Goal: Complete application form

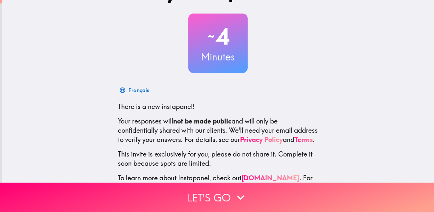
scroll to position [63, 0]
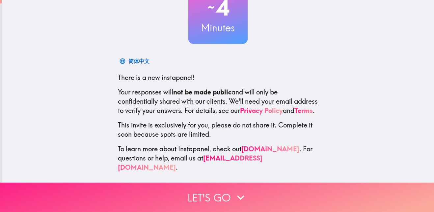
click at [231, 192] on button "Let's go" at bounding box center [217, 196] width 434 height 29
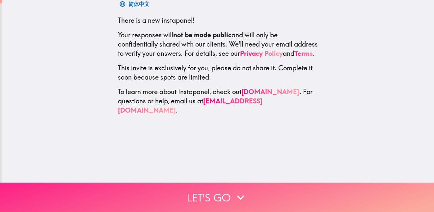
scroll to position [0, 0]
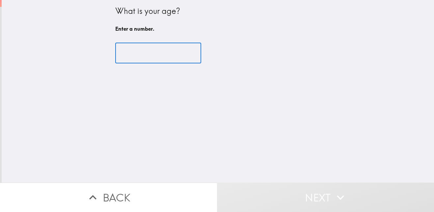
click at [142, 54] on input "number" at bounding box center [158, 53] width 86 height 20
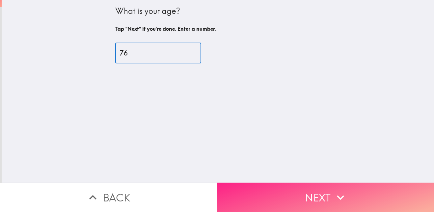
type input "76"
click at [278, 197] on button "Next" at bounding box center [325, 196] width 217 height 29
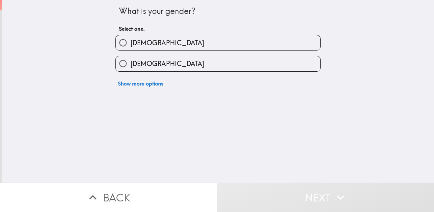
drag, startPoint x: 163, startPoint y: 44, endPoint x: 166, endPoint y: 46, distance: 3.4
click at [163, 45] on label "[DEMOGRAPHIC_DATA]" at bounding box center [218, 42] width 205 height 15
click at [130, 45] on input "[DEMOGRAPHIC_DATA]" at bounding box center [123, 42] width 15 height 15
radio input "true"
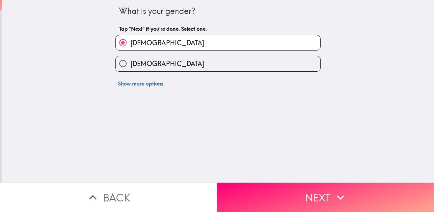
drag, startPoint x: 276, startPoint y: 188, endPoint x: 228, endPoint y: 147, distance: 63.8
click at [268, 188] on button "Next" at bounding box center [325, 196] width 217 height 29
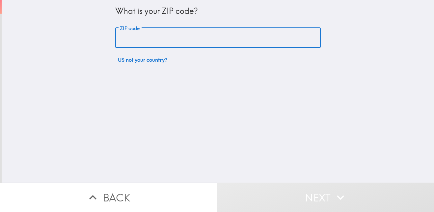
click at [158, 39] on input "ZIP code" at bounding box center [218, 38] width 206 height 20
type input "11418"
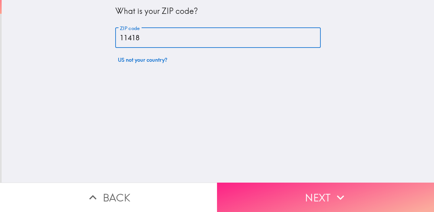
click at [332, 183] on button "Next" at bounding box center [325, 196] width 217 height 29
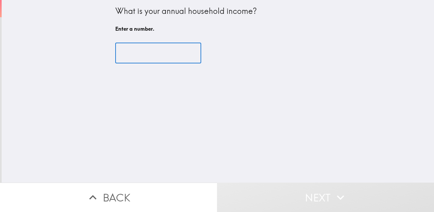
click at [154, 59] on input "number" at bounding box center [158, 53] width 86 height 20
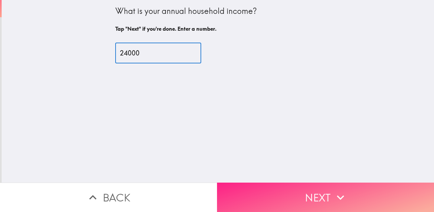
type input "24000"
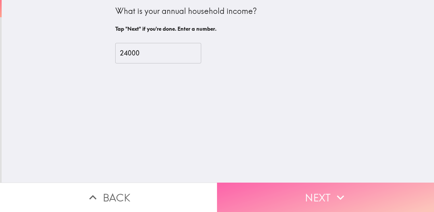
click at [328, 187] on button "Next" at bounding box center [325, 196] width 217 height 29
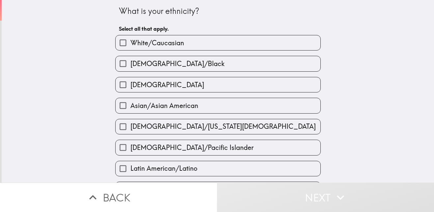
click at [188, 85] on label "[DEMOGRAPHIC_DATA]" at bounding box center [218, 84] width 205 height 15
click at [130, 85] on input "[DEMOGRAPHIC_DATA]" at bounding box center [123, 84] width 15 height 15
checkbox input "true"
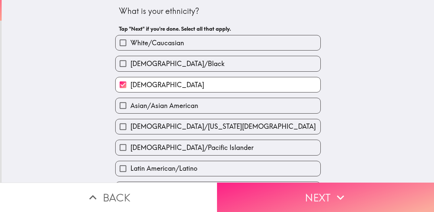
drag, startPoint x: 299, startPoint y: 194, endPoint x: 224, endPoint y: 11, distance: 198.3
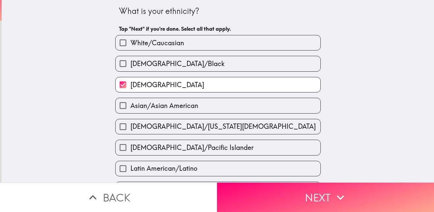
click at [299, 190] on button "Next" at bounding box center [325, 196] width 217 height 29
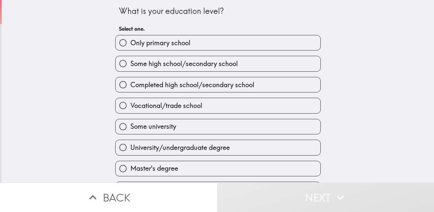
click at [166, 82] on span "Completed high school/secondary school" at bounding box center [192, 84] width 124 height 9
click at [130, 82] on input "Completed high school/secondary school" at bounding box center [123, 84] width 15 height 15
radio input "true"
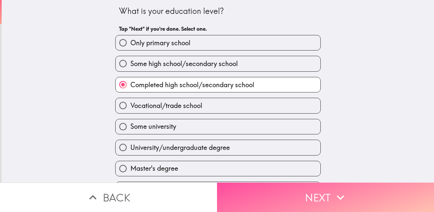
click at [281, 185] on button "Next" at bounding box center [325, 196] width 217 height 29
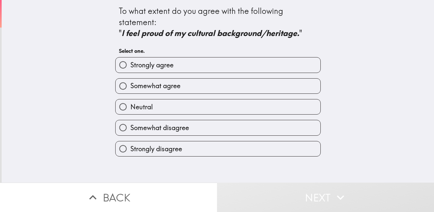
drag, startPoint x: 160, startPoint y: 66, endPoint x: 220, endPoint y: 118, distance: 79.6
click at [160, 66] on span "Strongly agree" at bounding box center [151, 64] width 43 height 9
click at [130, 66] on input "Strongly agree" at bounding box center [123, 64] width 15 height 15
radio input "true"
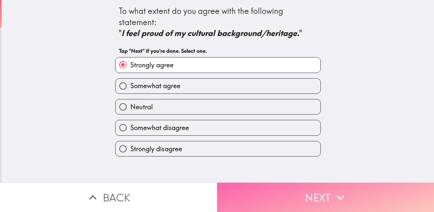
click at [264, 199] on button "Next" at bounding box center [325, 196] width 217 height 29
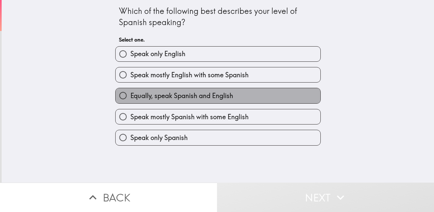
click at [189, 95] on span "Equally, speak Spanish and English" at bounding box center [181, 95] width 103 height 9
click at [130, 95] on input "Equally, speak Spanish and English" at bounding box center [123, 95] width 15 height 15
radio input "true"
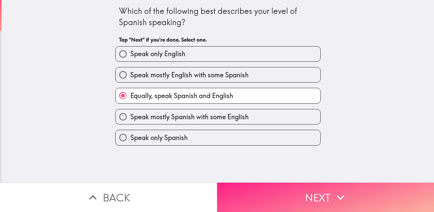
click at [272, 193] on button "Next" at bounding box center [325, 196] width 217 height 29
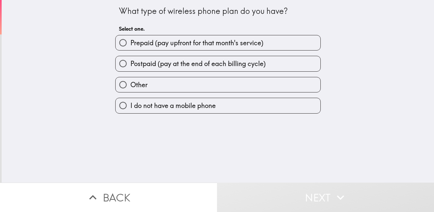
click at [195, 48] on label "Prepaid (pay upfront for that month's service)" at bounding box center [218, 42] width 205 height 15
click at [130, 48] on input "Prepaid (pay upfront for that month's service)" at bounding box center [123, 42] width 15 height 15
radio input "true"
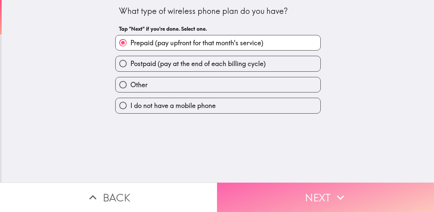
click at [284, 187] on button "Next" at bounding box center [325, 196] width 217 height 29
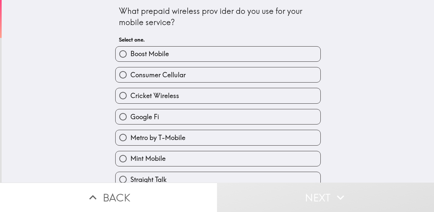
scroll to position [114, 0]
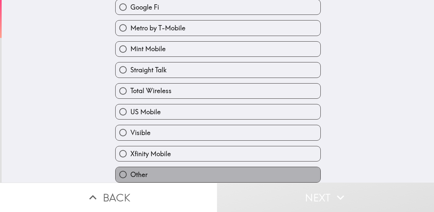
click at [150, 174] on label "Other" at bounding box center [218, 174] width 205 height 15
click at [130, 174] on input "Other" at bounding box center [123, 174] width 15 height 15
radio input "true"
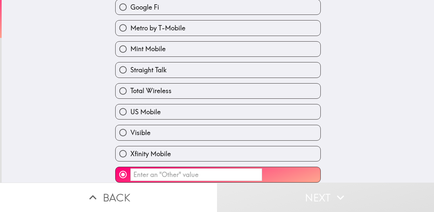
click at [160, 173] on input "​" at bounding box center [196, 174] width 132 height 13
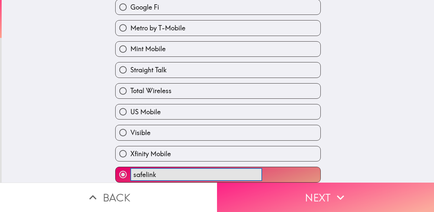
type input "safelink"
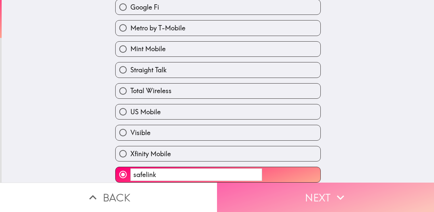
click at [289, 185] on button "Next" at bounding box center [325, 196] width 217 height 29
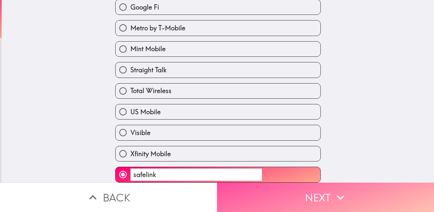
click at [289, 185] on div "Back Next" at bounding box center [217, 196] width 434 height 29
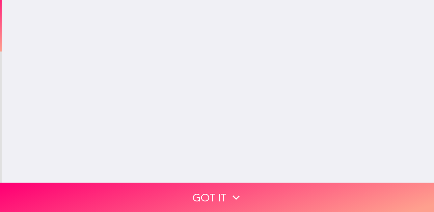
scroll to position [0, 0]
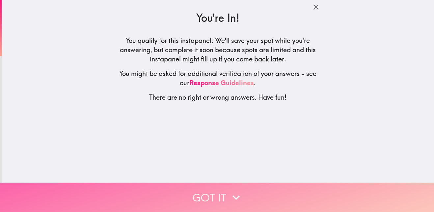
click at [252, 189] on button "Got it" at bounding box center [217, 196] width 434 height 29
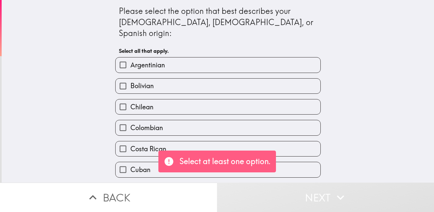
scroll to position [323, 0]
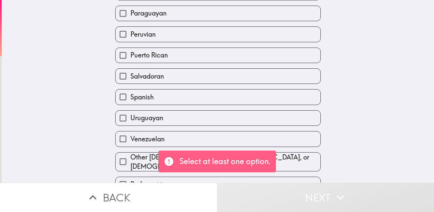
click at [185, 48] on label "Puerto Rican" at bounding box center [218, 55] width 205 height 15
click at [130, 48] on input "Puerto Rican" at bounding box center [123, 55] width 15 height 15
checkbox input "true"
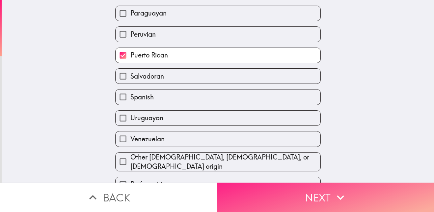
click at [316, 191] on button "Next" at bounding box center [325, 196] width 217 height 29
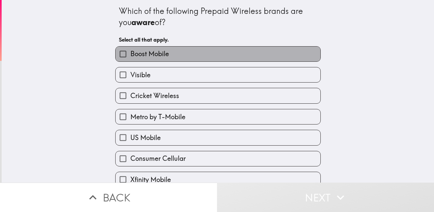
drag, startPoint x: 147, startPoint y: 55, endPoint x: 141, endPoint y: 69, distance: 14.2
click at [147, 56] on span "Boost Mobile" at bounding box center [149, 53] width 39 height 9
click at [130, 56] on input "Boost Mobile" at bounding box center [123, 53] width 15 height 15
checkbox input "true"
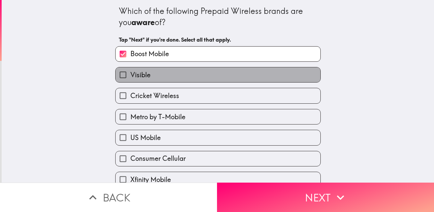
click at [139, 79] on span "Visible" at bounding box center [140, 74] width 20 height 9
click at [130, 79] on input "Visible" at bounding box center [123, 74] width 15 height 15
checkbox input "true"
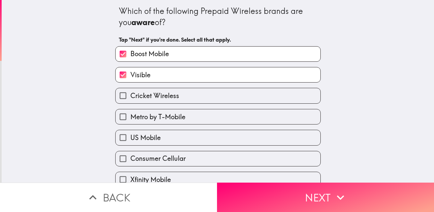
click at [148, 94] on span "Cricket Wireless" at bounding box center [154, 95] width 49 height 9
click at [130, 94] on input "Cricket Wireless" at bounding box center [123, 95] width 15 height 15
click at [148, 94] on span "Cricket Wireless" at bounding box center [154, 95] width 49 height 9
click at [130, 94] on input "Cricket Wireless" at bounding box center [123, 95] width 15 height 15
checkbox input "false"
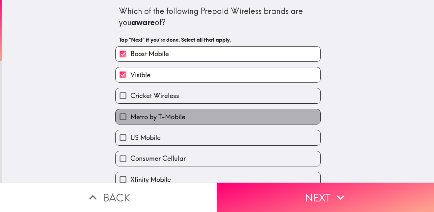
drag, startPoint x: 154, startPoint y: 115, endPoint x: 158, endPoint y: 123, distance: 9.1
click at [154, 115] on span "Metro by T-Mobile" at bounding box center [157, 116] width 55 height 9
click at [130, 115] on input "Metro by T-Mobile" at bounding box center [123, 116] width 15 height 15
checkbox input "true"
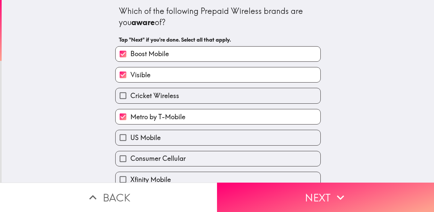
click at [155, 141] on span "US Mobile" at bounding box center [145, 137] width 30 height 9
click at [130, 141] on input "US Mobile" at bounding box center [123, 137] width 15 height 15
checkbox input "true"
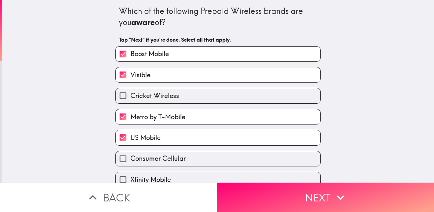
click at [163, 155] on span "Consumer Cellular" at bounding box center [157, 158] width 55 height 9
click at [130, 155] on input "Consumer Cellular" at bounding box center [123, 158] width 15 height 15
checkbox input "true"
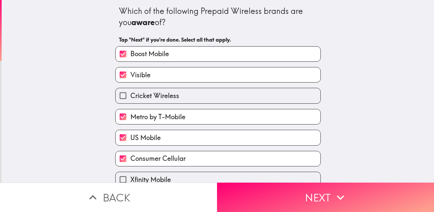
click at [178, 99] on label "Cricket Wireless" at bounding box center [218, 95] width 205 height 15
click at [130, 99] on input "Cricket Wireless" at bounding box center [123, 95] width 15 height 15
checkbox input "true"
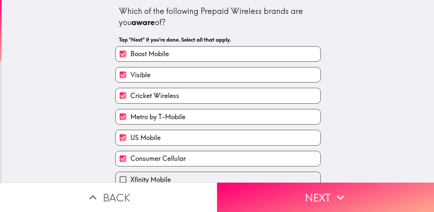
click at [425, 147] on div "Which of the following Prepaid Wireless brands are you aware of? Tap "Next" if …" at bounding box center [218, 91] width 433 height 182
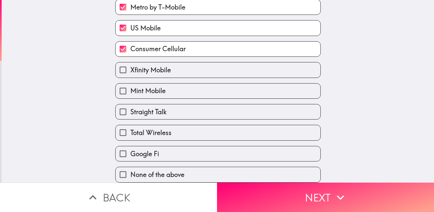
click at [134, 69] on span "Xfinity Mobile" at bounding box center [150, 69] width 41 height 9
click at [130, 69] on input "Xfinity Mobile" at bounding box center [123, 69] width 15 height 15
checkbox input "true"
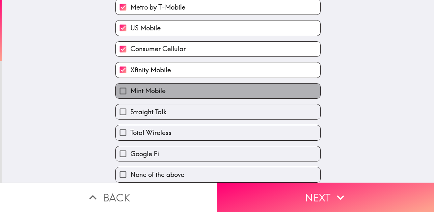
click at [142, 86] on span "Mint Mobile" at bounding box center [147, 90] width 35 height 9
click at [130, 83] on input "Mint Mobile" at bounding box center [123, 90] width 15 height 15
drag, startPoint x: 142, startPoint y: 83, endPoint x: 137, endPoint y: 90, distance: 8.3
click at [142, 86] on span "Mint Mobile" at bounding box center [147, 90] width 35 height 9
click at [130, 83] on input "Mint Mobile" at bounding box center [123, 90] width 15 height 15
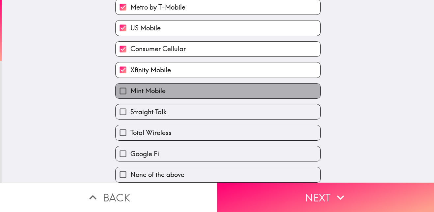
checkbox input "false"
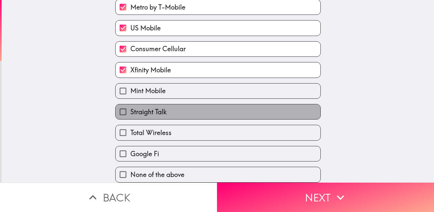
click at [143, 104] on label "Straight Talk" at bounding box center [218, 111] width 205 height 15
click at [130, 104] on input "Straight Talk" at bounding box center [123, 111] width 15 height 15
checkbox input "true"
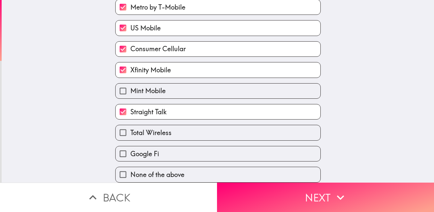
click at [138, 86] on span "Mint Mobile" at bounding box center [147, 90] width 35 height 9
click at [130, 83] on input "Mint Mobile" at bounding box center [123, 90] width 15 height 15
checkbox input "true"
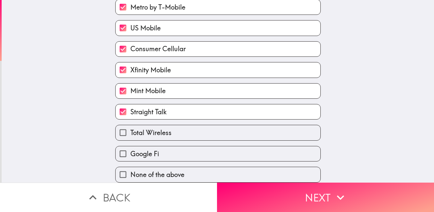
click at [146, 128] on span "Total Wireless" at bounding box center [150, 132] width 41 height 9
click at [130, 125] on input "Total Wireless" at bounding box center [123, 132] width 15 height 15
checkbox input "true"
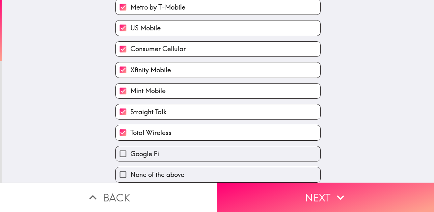
click at [151, 149] on span "Google Fi" at bounding box center [144, 153] width 29 height 9
click at [130, 146] on input "Google Fi" at bounding box center [123, 153] width 15 height 15
checkbox input "true"
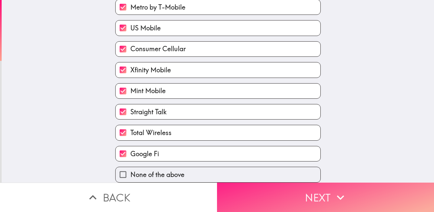
click at [290, 205] on button "Next" at bounding box center [325, 196] width 217 height 29
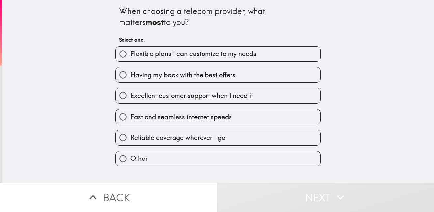
click at [141, 155] on span "Other" at bounding box center [138, 158] width 17 height 9
click at [130, 155] on input "Other" at bounding box center [123, 158] width 15 height 15
radio input "true"
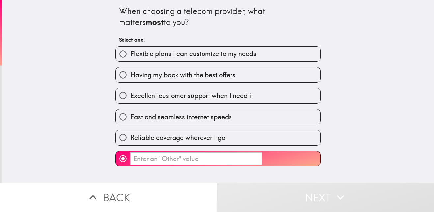
click at [167, 160] on input "​" at bounding box center [196, 158] width 132 height 13
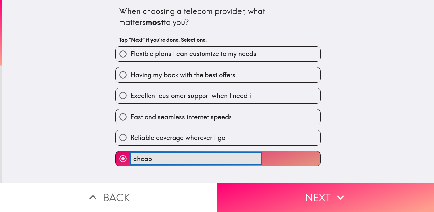
click at [116, 151] on button "cheap ​" at bounding box center [218, 158] width 205 height 15
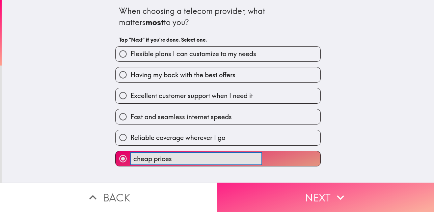
type input "cheap prices"
drag, startPoint x: 290, startPoint y: 189, endPoint x: 303, endPoint y: 196, distance: 14.8
click at [289, 188] on button "Next" at bounding box center [325, 196] width 217 height 29
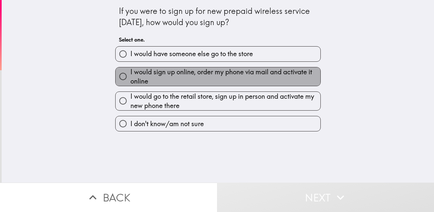
click at [149, 76] on span "I would sign up online, order my phone via mail and activate it online" at bounding box center [225, 76] width 190 height 18
click at [130, 76] on input "I would sign up online, order my phone via mail and activate it online" at bounding box center [123, 76] width 15 height 15
radio input "true"
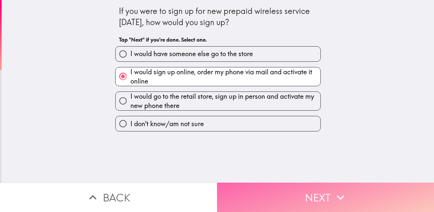
click at [288, 182] on button "Next" at bounding box center [325, 196] width 217 height 29
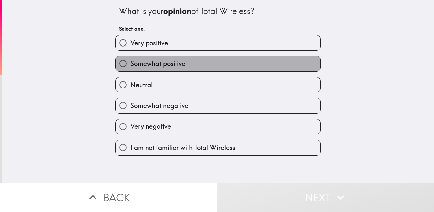
click at [219, 70] on label "Somewhat positive" at bounding box center [218, 63] width 205 height 15
click at [130, 70] on input "Somewhat positive" at bounding box center [123, 63] width 15 height 15
radio input "true"
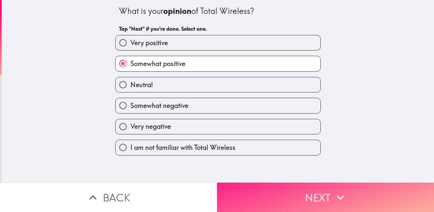
click at [288, 193] on button "Next" at bounding box center [325, 196] width 217 height 29
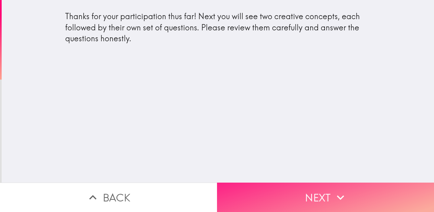
click at [303, 192] on button "Next" at bounding box center [325, 196] width 217 height 29
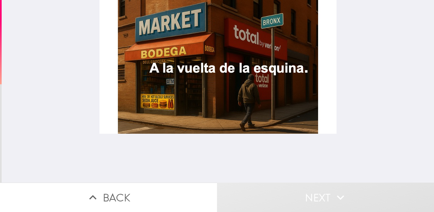
click at [262, 103] on div at bounding box center [217, 66] width 237 height 133
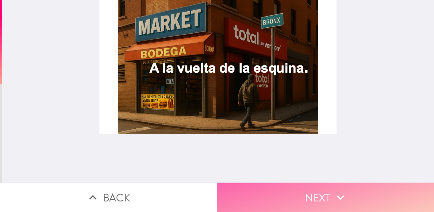
click at [270, 185] on button "Next" at bounding box center [325, 196] width 217 height 29
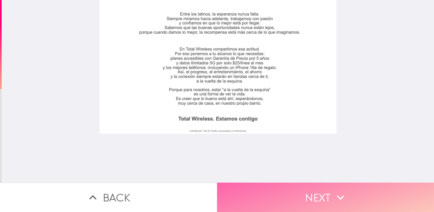
drag, startPoint x: 274, startPoint y: 187, endPoint x: 278, endPoint y: 186, distance: 4.2
click at [278, 186] on button "Next" at bounding box center [325, 196] width 217 height 29
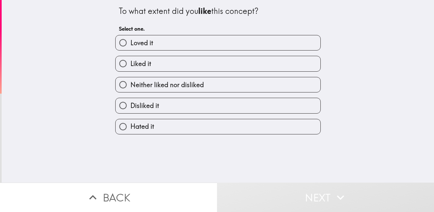
click at [157, 108] on label "Disliked it" at bounding box center [218, 105] width 205 height 15
click at [130, 108] on input "Disliked it" at bounding box center [123, 105] width 15 height 15
radio input "true"
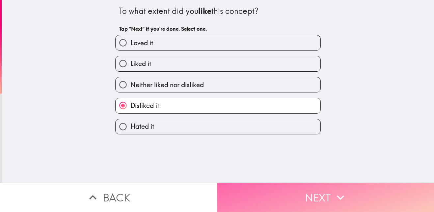
drag, startPoint x: 257, startPoint y: 191, endPoint x: 258, endPoint y: 188, distance: 3.6
click at [257, 191] on button "Next" at bounding box center [325, 196] width 217 height 29
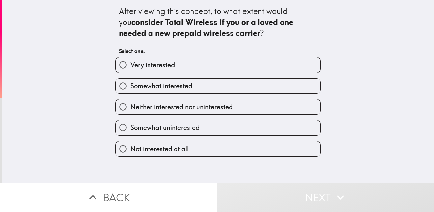
click at [197, 152] on label "Not interested at all" at bounding box center [218, 148] width 205 height 15
click at [130, 152] on input "Not interested at all" at bounding box center [123, 148] width 15 height 15
radio input "true"
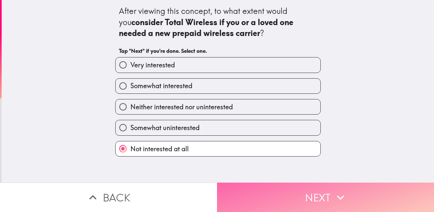
click at [266, 185] on button "Next" at bounding box center [325, 196] width 217 height 29
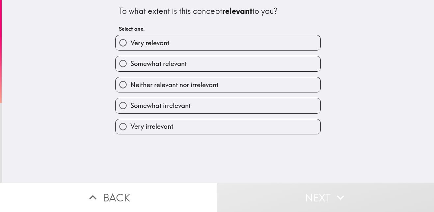
drag, startPoint x: 180, startPoint y: 125, endPoint x: 195, endPoint y: 134, distance: 17.7
click at [179, 125] on label "Very irrelevant" at bounding box center [218, 126] width 205 height 15
click at [130, 125] on input "Very irrelevant" at bounding box center [123, 126] width 15 height 15
radio input "true"
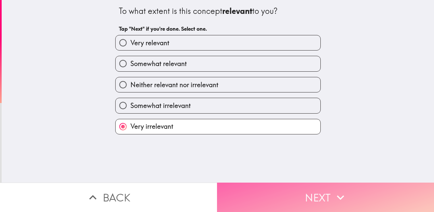
click at [247, 186] on button "Next" at bounding box center [325, 196] width 217 height 29
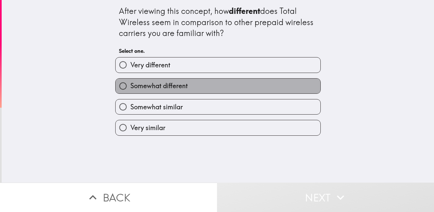
click at [179, 84] on span "Somewhat different" at bounding box center [158, 85] width 57 height 9
click at [130, 84] on input "Somewhat different" at bounding box center [123, 85] width 15 height 15
radio input "true"
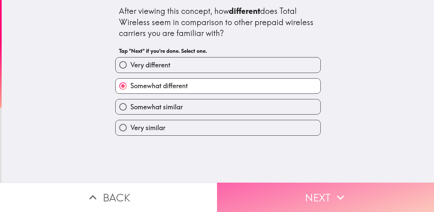
drag, startPoint x: 272, startPoint y: 197, endPoint x: 274, endPoint y: 189, distance: 8.2
click at [272, 197] on button "Next" at bounding box center [325, 196] width 217 height 29
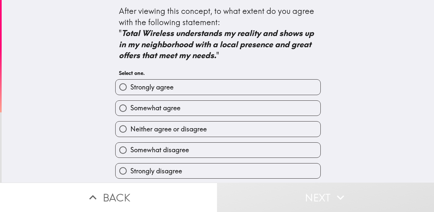
scroll to position [1, 0]
click at [166, 168] on span "Strongly disagree" at bounding box center [156, 170] width 52 height 9
click at [130, 168] on input "Strongly disagree" at bounding box center [123, 170] width 15 height 15
radio input "true"
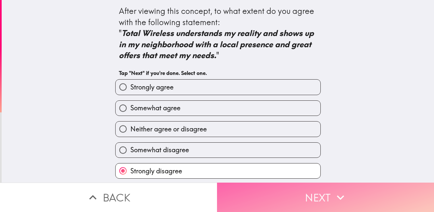
click at [255, 193] on button "Next" at bounding box center [325, 196] width 217 height 29
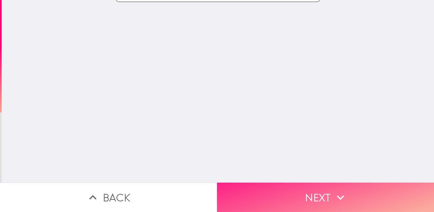
scroll to position [0, 0]
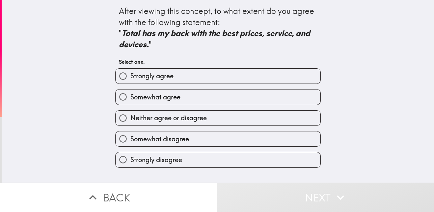
drag, startPoint x: 232, startPoint y: 158, endPoint x: 230, endPoint y: 162, distance: 4.3
click at [231, 158] on label "Strongly disagree" at bounding box center [218, 159] width 205 height 15
click at [130, 158] on input "Strongly disagree" at bounding box center [123, 159] width 15 height 15
radio input "true"
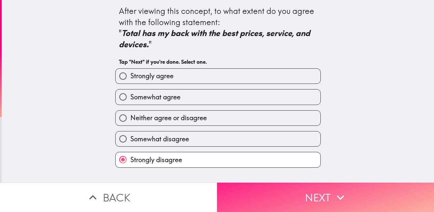
click at [260, 197] on button "Next" at bounding box center [325, 196] width 217 height 29
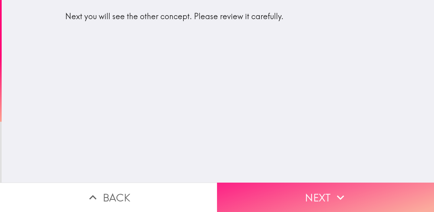
click at [266, 205] on button "Next" at bounding box center [325, 196] width 217 height 29
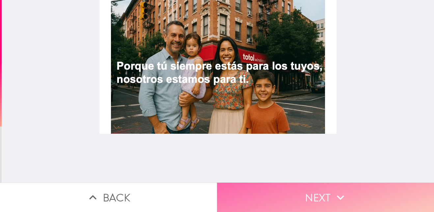
click at [282, 196] on button "Next" at bounding box center [325, 196] width 217 height 29
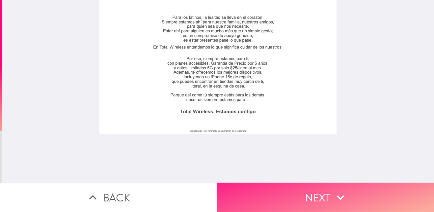
click at [251, 184] on button "Next" at bounding box center [325, 196] width 217 height 29
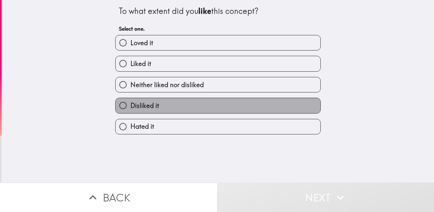
click at [165, 107] on label "Disliked it" at bounding box center [218, 105] width 205 height 15
click at [130, 107] on input "Disliked it" at bounding box center [123, 105] width 15 height 15
radio input "true"
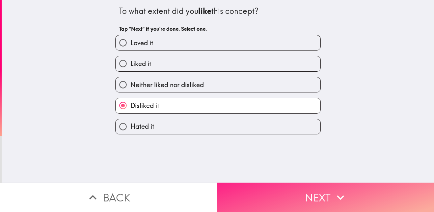
click at [285, 188] on button "Next" at bounding box center [325, 196] width 217 height 29
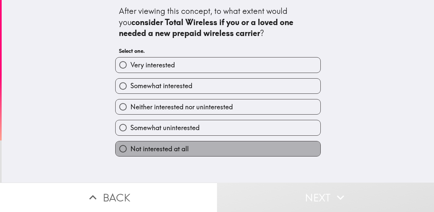
drag, startPoint x: 200, startPoint y: 146, endPoint x: 259, endPoint y: 187, distance: 71.7
click at [201, 148] on label "Not interested at all" at bounding box center [218, 148] width 205 height 15
click at [130, 148] on input "Not interested at all" at bounding box center [123, 148] width 15 height 15
radio input "true"
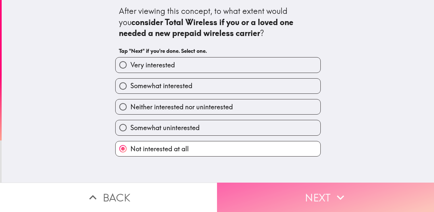
click at [261, 187] on button "Next" at bounding box center [325, 196] width 217 height 29
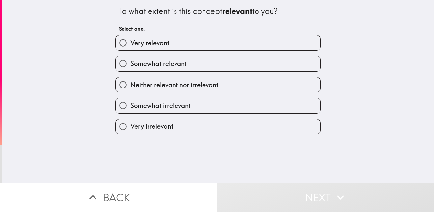
click at [172, 135] on div "To what extent is this concept relevant to you? Select one. Very relevant Somew…" at bounding box center [218, 91] width 433 height 182
click at [175, 128] on label "Very irrelevant" at bounding box center [218, 126] width 205 height 15
click at [130, 128] on input "Very irrelevant" at bounding box center [123, 126] width 15 height 15
radio input "true"
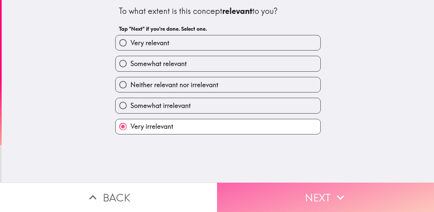
click at [252, 189] on button "Next" at bounding box center [325, 196] width 217 height 29
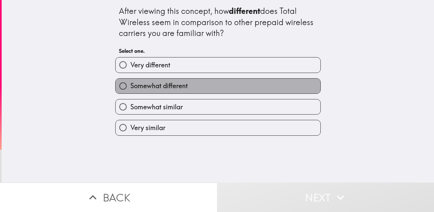
click at [185, 89] on label "Somewhat different" at bounding box center [218, 85] width 205 height 15
click at [130, 89] on input "Somewhat different" at bounding box center [123, 85] width 15 height 15
radio input "true"
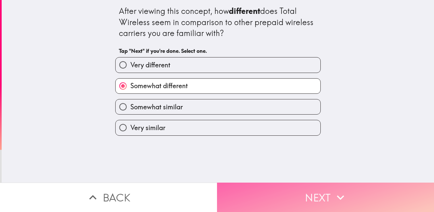
click at [251, 186] on button "Next" at bounding box center [325, 196] width 217 height 29
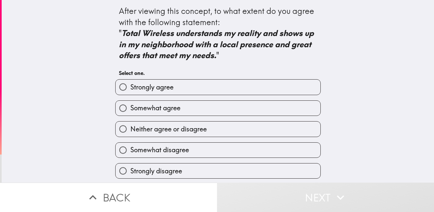
scroll to position [1, 0]
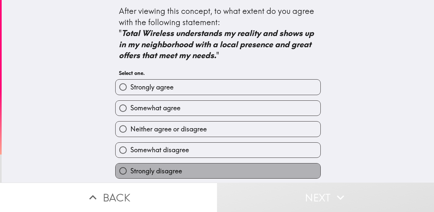
click at [214, 166] on label "Strongly disagree" at bounding box center [218, 170] width 205 height 15
click at [130, 166] on input "Strongly disagree" at bounding box center [123, 170] width 15 height 15
radio input "true"
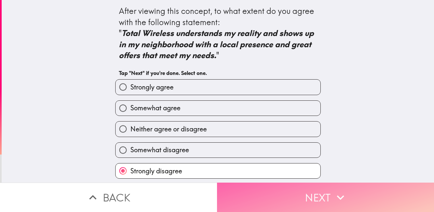
click at [289, 196] on button "Next" at bounding box center [325, 196] width 217 height 29
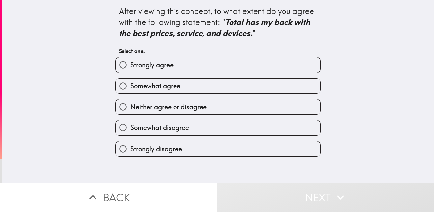
drag, startPoint x: 209, startPoint y: 151, endPoint x: 215, endPoint y: 151, distance: 6.9
click at [209, 151] on label "Strongly disagree" at bounding box center [218, 148] width 205 height 15
click at [130, 151] on input "Strongly disagree" at bounding box center [123, 148] width 15 height 15
radio input "true"
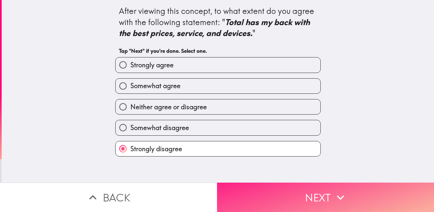
click at [274, 197] on button "Next" at bounding box center [325, 196] width 217 height 29
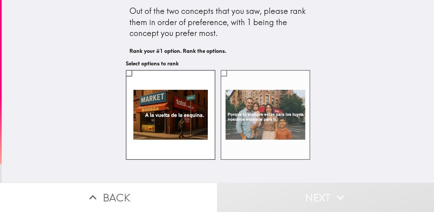
click at [263, 127] on label at bounding box center [266, 115] width 90 height 90
click at [231, 80] on input "checkbox" at bounding box center [223, 73] width 15 height 15
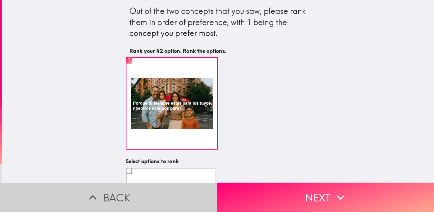
click at [183, 182] on button "Back" at bounding box center [108, 196] width 217 height 29
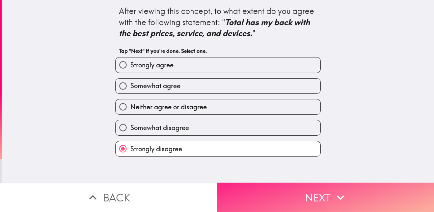
click at [279, 185] on button "Next" at bounding box center [325, 196] width 217 height 29
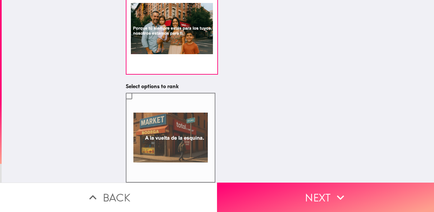
click at [190, 115] on label at bounding box center [171, 138] width 90 height 90
click at [136, 103] on input "checkbox" at bounding box center [129, 95] width 15 height 15
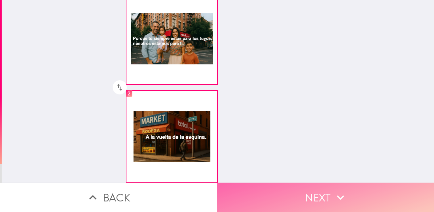
click at [273, 188] on button "Next" at bounding box center [325, 196] width 217 height 29
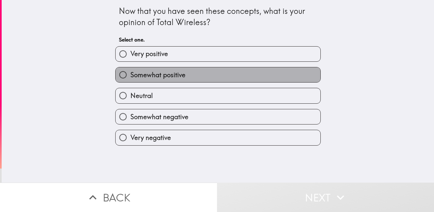
drag, startPoint x: 183, startPoint y: 73, endPoint x: 182, endPoint y: 82, distance: 9.3
click at [183, 74] on label "Somewhat positive" at bounding box center [218, 74] width 205 height 15
click at [130, 74] on input "Somewhat positive" at bounding box center [123, 74] width 15 height 15
radio input "true"
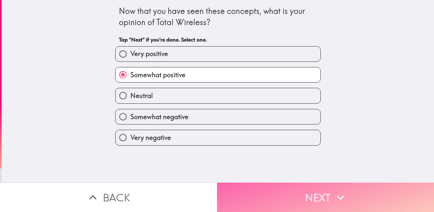
click at [276, 191] on button "Next" at bounding box center [325, 196] width 217 height 29
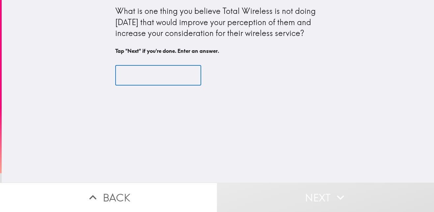
click at [173, 80] on input "text" at bounding box center [158, 75] width 86 height 20
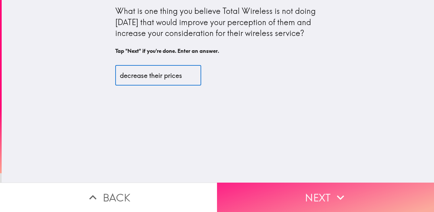
type input "decrease their prices"
click at [351, 193] on button "Next" at bounding box center [325, 196] width 217 height 29
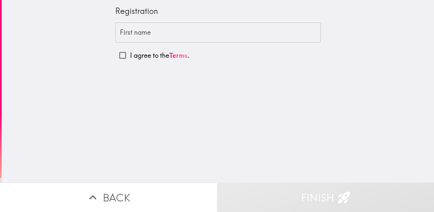
click at [154, 52] on p "I agree to the Terms ." at bounding box center [160, 55] width 60 height 9
click at [130, 52] on input "I agree to the Terms ." at bounding box center [122, 55] width 15 height 15
checkbox input "true"
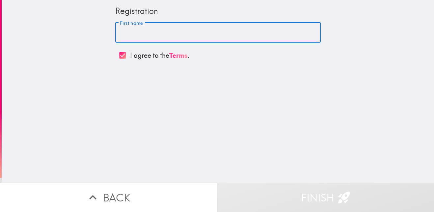
click at [169, 32] on input "First name" at bounding box center [218, 32] width 206 height 20
type input "[PERSON_NAME]"
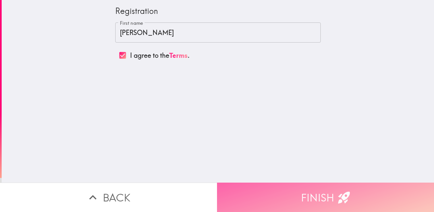
click at [253, 188] on button "Finish" at bounding box center [325, 196] width 217 height 29
